Goal: Find specific page/section

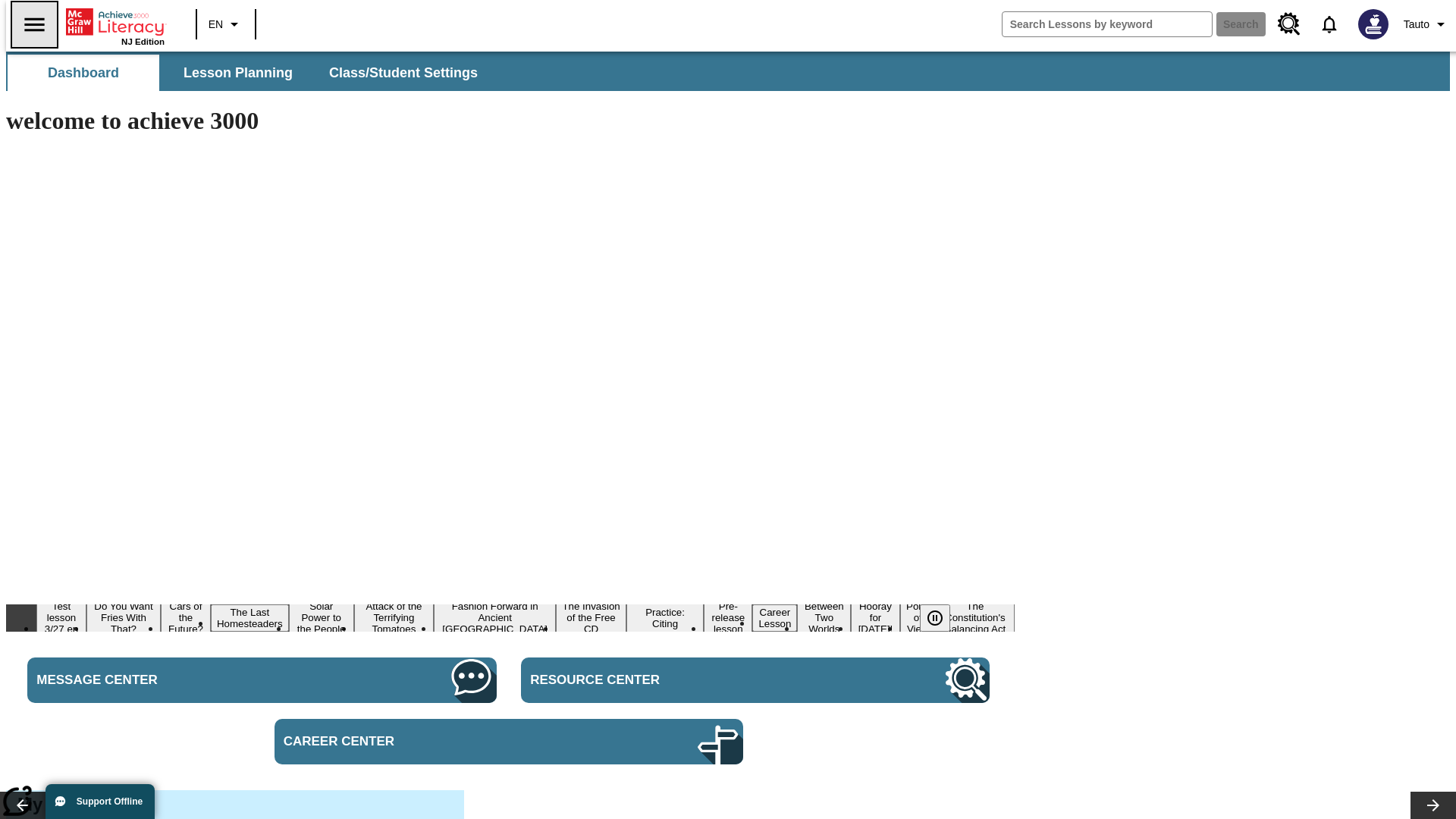
click at [28, 25] on icon "Open side menu" at bounding box center [34, 25] width 20 height 13
